Goal: Transaction & Acquisition: Book appointment/travel/reservation

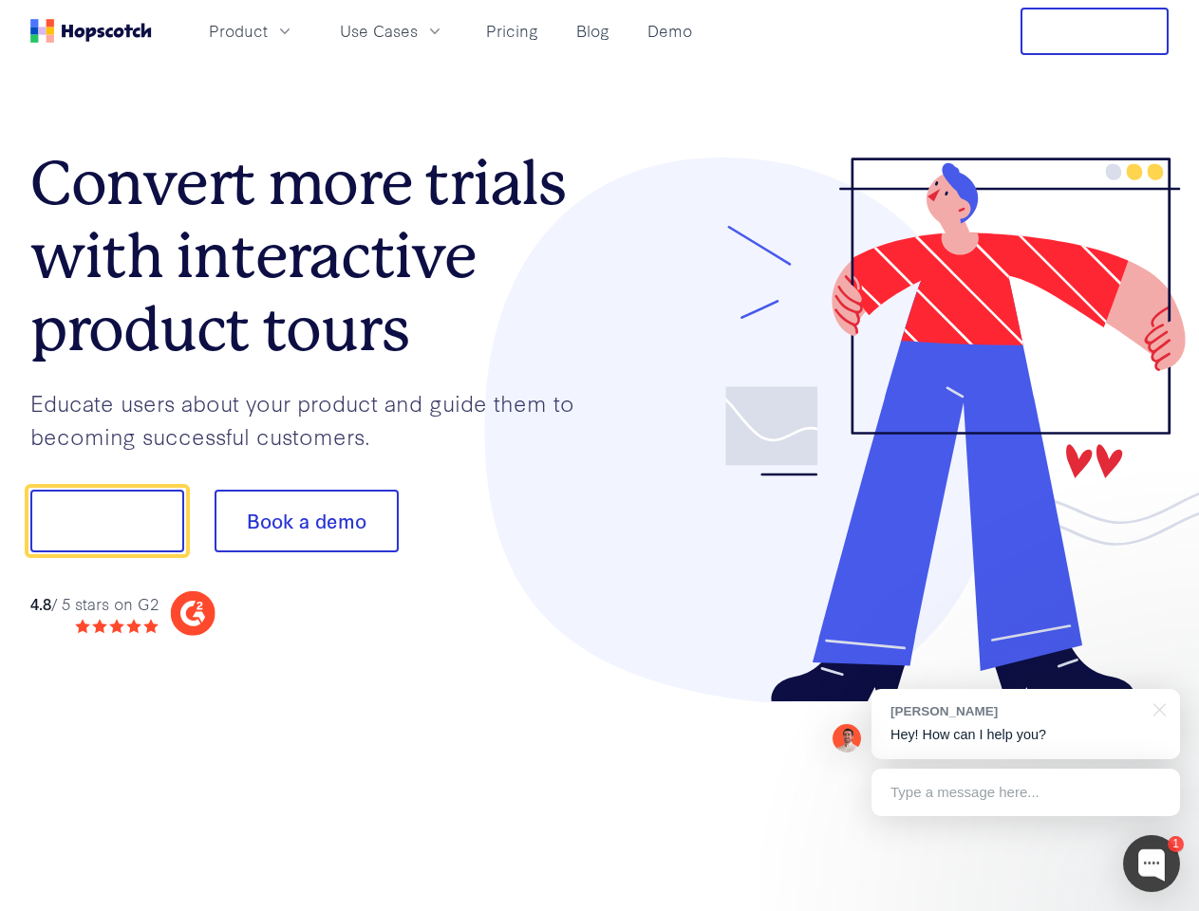
click at [600, 456] on div at bounding box center [885, 431] width 570 height 546
click at [268, 30] on span "Product" at bounding box center [238, 31] width 59 height 24
click at [418, 30] on span "Use Cases" at bounding box center [379, 31] width 78 height 24
click at [1095, 31] on button "Free Trial" at bounding box center [1095, 31] width 148 height 47
click at [106, 521] on button "Show me!" at bounding box center [107, 521] width 154 height 63
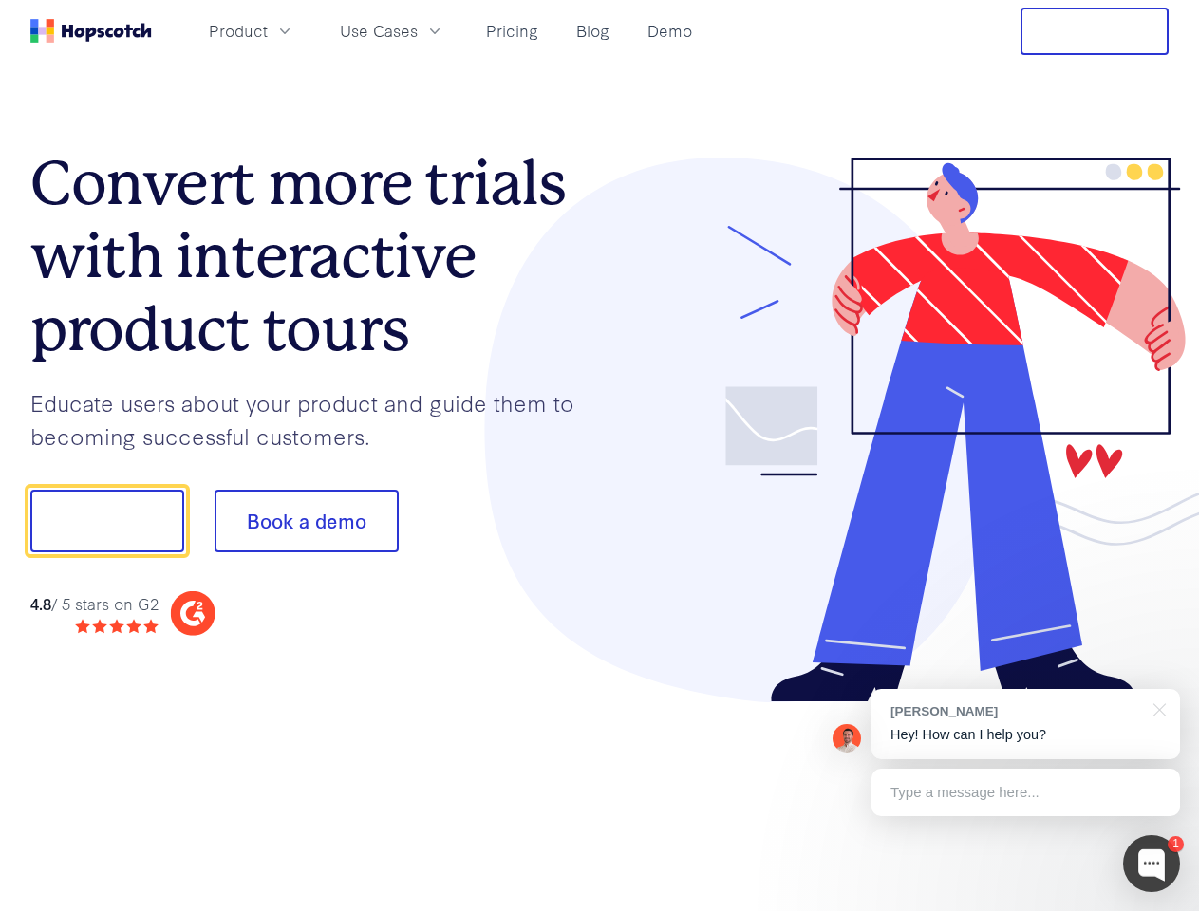
click at [306, 521] on button "Book a demo" at bounding box center [307, 521] width 184 height 63
click at [1152, 864] on div at bounding box center [1151, 863] width 57 height 57
click at [1025, 724] on div "[PERSON_NAME] Hey! How can I help you?" at bounding box center [1026, 724] width 309 height 70
click at [1156, 708] on div at bounding box center [1002, 518] width 356 height 633
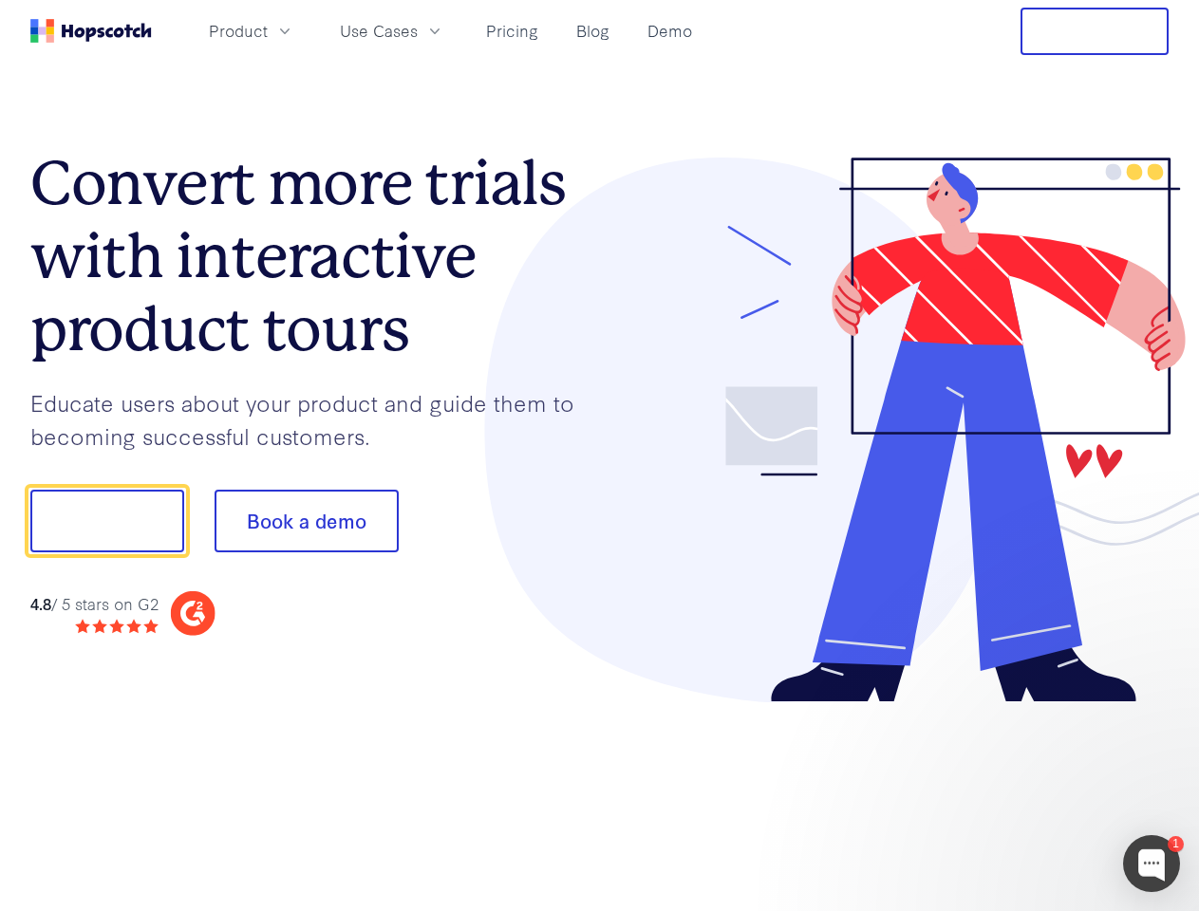
click at [1025, 793] on div at bounding box center [1002, 518] width 356 height 633
